Goal: Share content

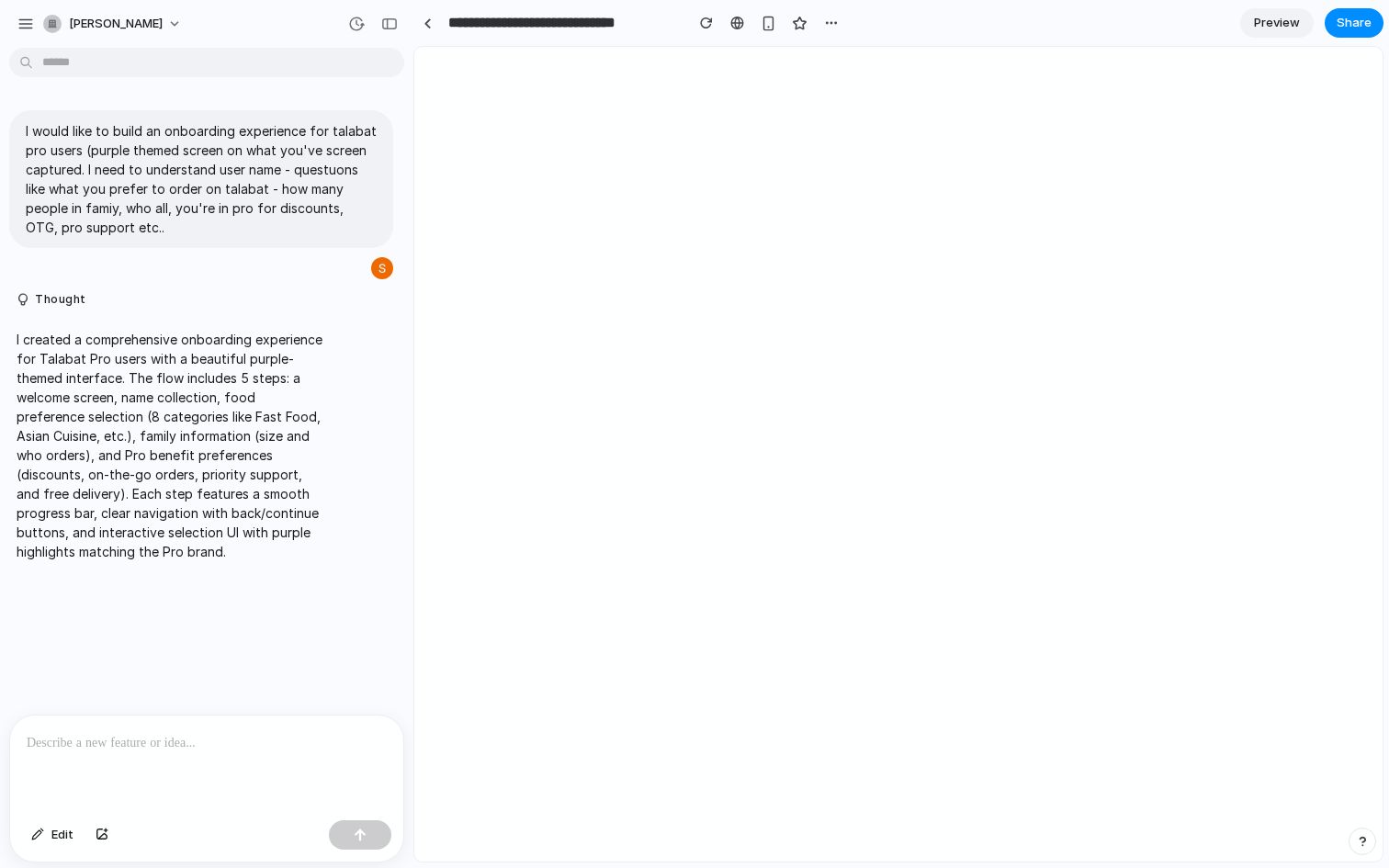
click at [104, 736] on p at bounding box center [206, 743] width 360 height 22
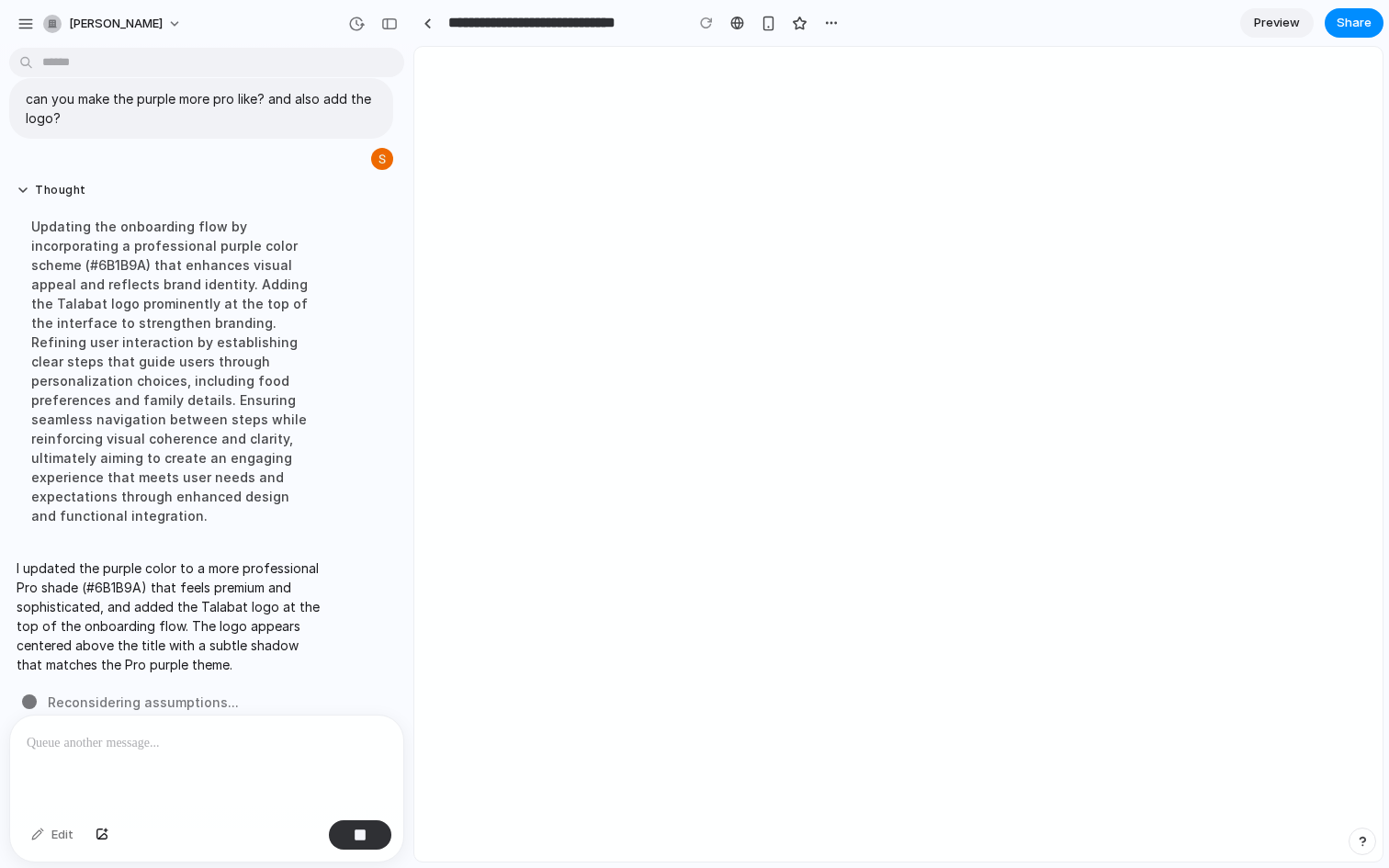
scroll to position [468, 0]
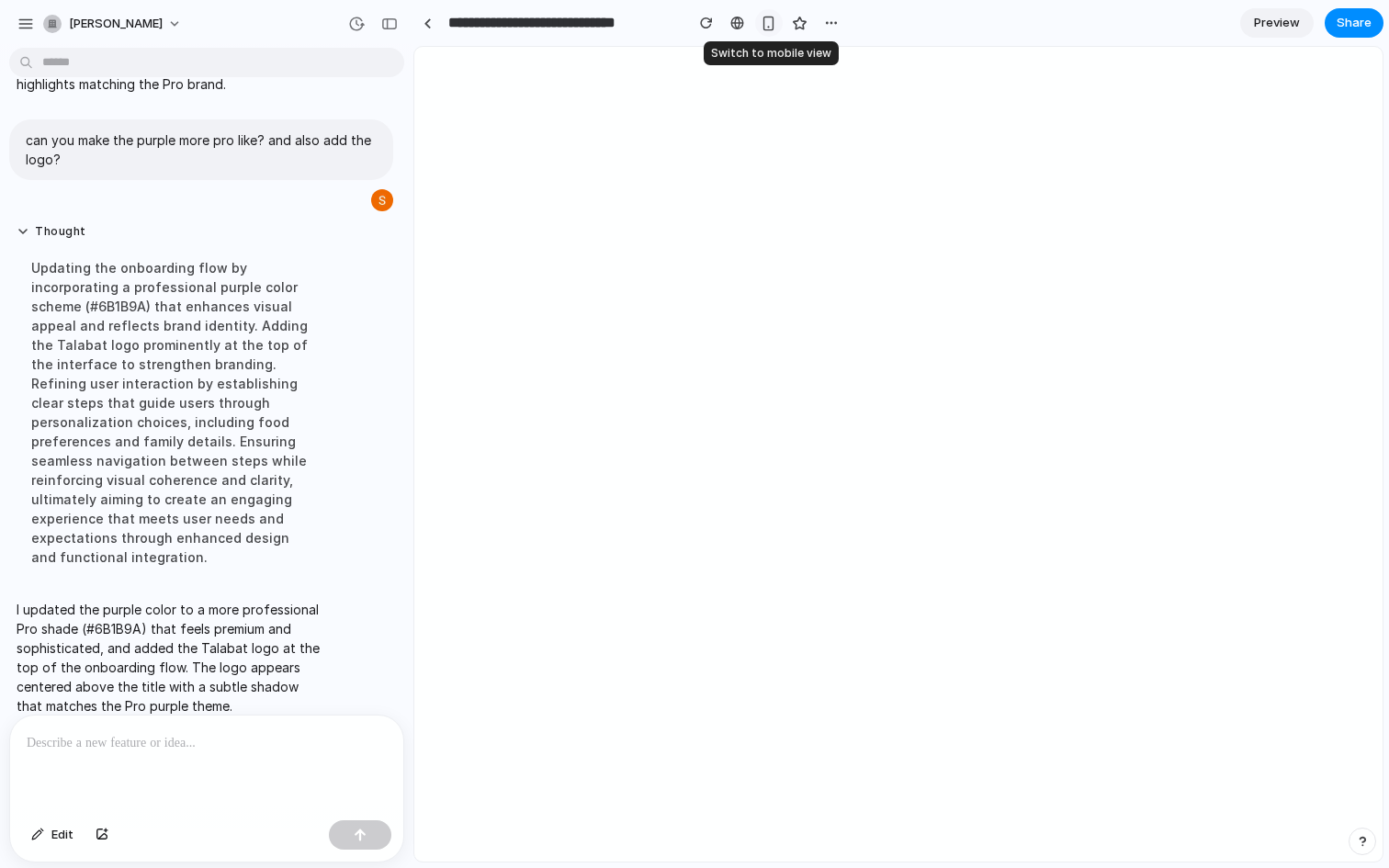
click at [760, 16] on button "button" at bounding box center [769, 23] width 28 height 28
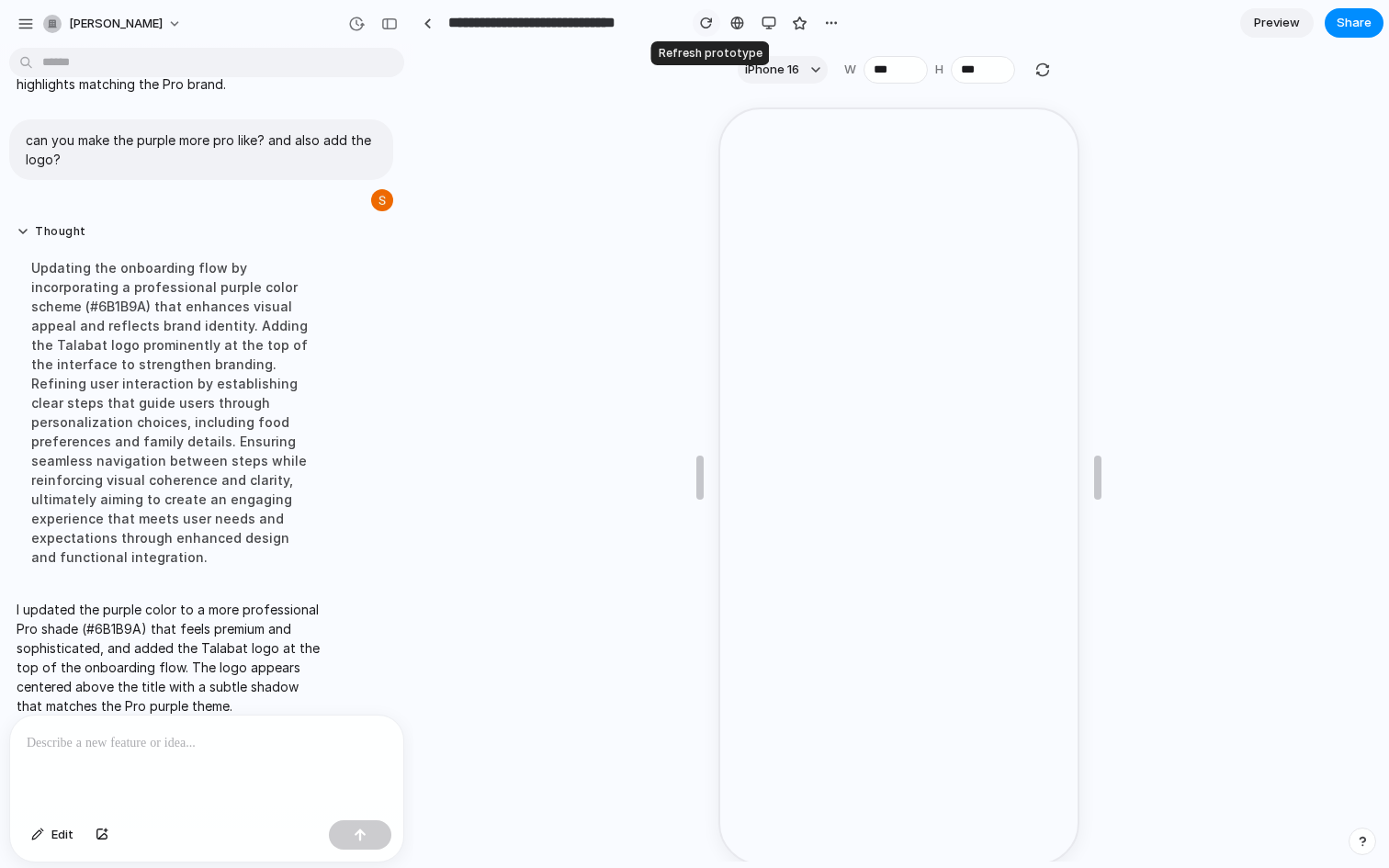
click at [702, 19] on div "button" at bounding box center [706, 22] width 13 height 13
click at [704, 21] on div "button" at bounding box center [706, 22] width 13 height 13
click at [1339, 23] on span "Share" at bounding box center [1354, 22] width 35 height 18
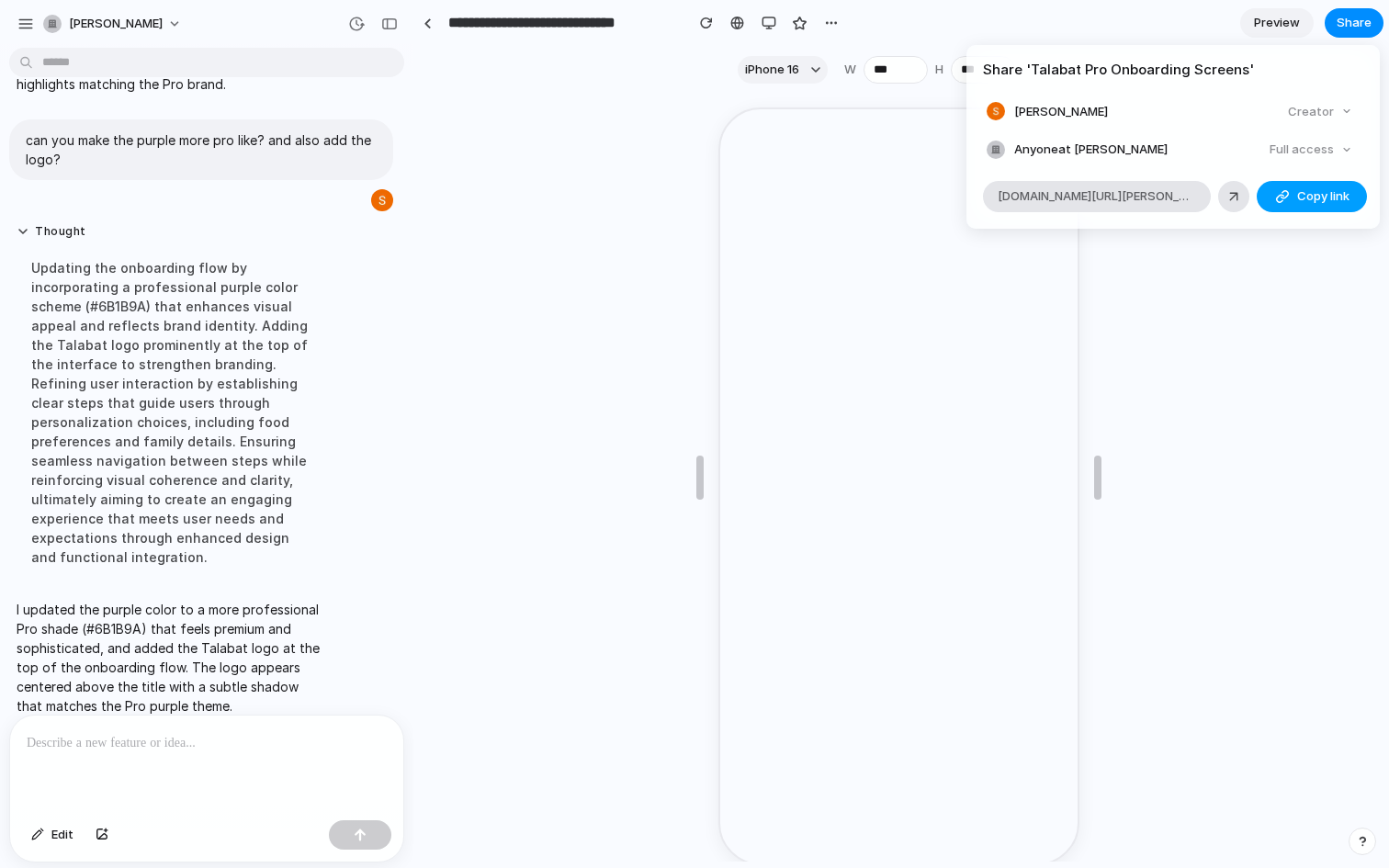
click at [1314, 201] on span "Copy link" at bounding box center [1323, 196] width 52 height 18
click at [1307, 197] on span "Copy link" at bounding box center [1323, 196] width 52 height 18
click at [1321, 145] on div "Full access" at bounding box center [1311, 149] width 97 height 26
click at [1341, 149] on div "Full access" at bounding box center [1311, 149] width 97 height 26
click at [1298, 183] on button "Copy link" at bounding box center [1312, 197] width 110 height 31
